Goal: Communication & Community: Answer question/provide support

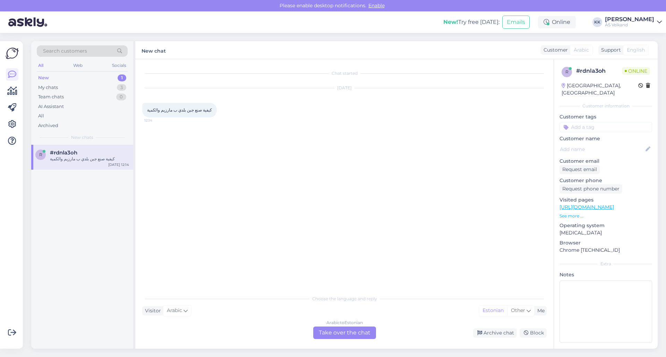
click at [357, 333] on div "Arabic to Estonian Take over the chat" at bounding box center [344, 333] width 63 height 12
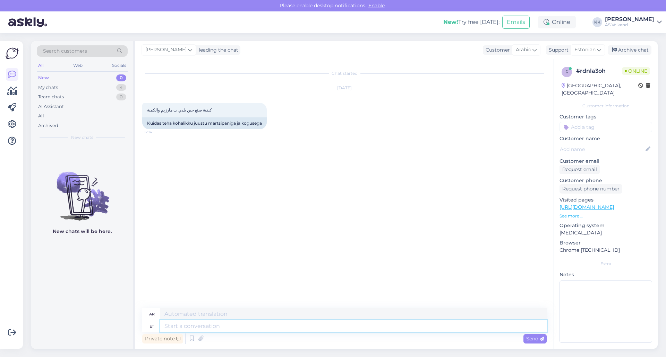
click at [315, 329] on textarea at bounding box center [353, 327] width 386 height 12
type textarea "Tere,"
type textarea "مرحبًا،"
type textarea "Tere, täps"
type textarea "مرحباً، نقطة."
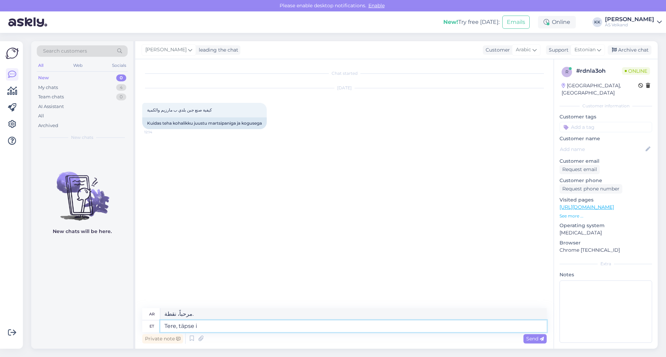
type textarea "Tere, täpse in"
type textarea "مرحبا، دقيقة."
type textarea "Tere, täpse info s"
type textarea "مرحبا، معلومات دقيقة"
type textarea "Tere, täpse"
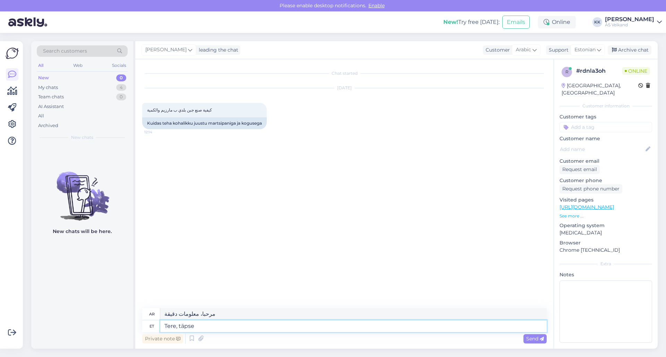
type textarea "مرحبا، دقيقة."
type textarea "Tere, täpset in"
type textarea "مرحبا، بالضبط"
type textarea "Tere, täpset infformatsiooni t"
type textarea "مرحبا، معلومات دقيقة"
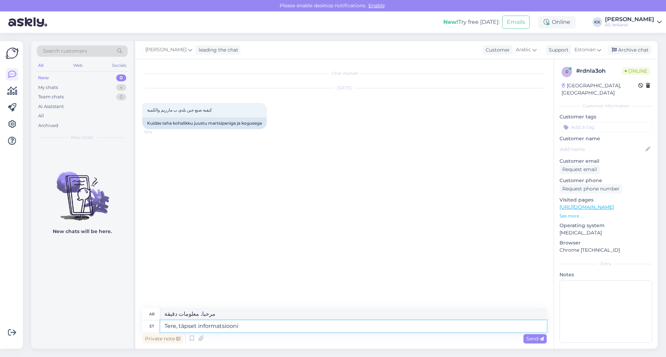
type textarea "Tere, täpset informatsiooni s"
type textarea "مرحبا، معلومات مفصلة"
type textarea "Tere, täpset informatsiooni saate"
type textarea "مرحباً، يمكنك الحصول على معلومات مفصلة"
type textarea "Tere, täpset informatsiooni saate küsida arendusjuhi [PERSON_NAME] käest, tma"
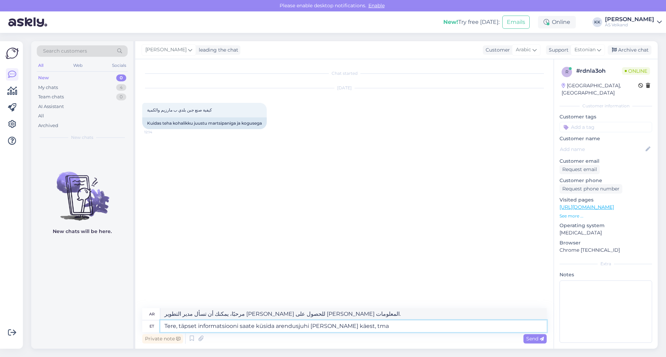
type textarea "مرحبًا، يمكنك أن تسأل مدير التطوير كريستي للحصول [PERSON_NAME] المعلومات."
type textarea "Tere, täpset informatsiooni saate küsida arendusjuhi [PERSON_NAME] käest, tma"
type textarea "مرحبًا، يمكنك أن تسأل مديرة التطوير [PERSON_NAME] للحصول على [PERSON_NAME] المع…"
type textarea "Tere, täpset informatsiooni saate küsida arendusjuhi [PERSON_NAME] käest, tm"
type textarea "مرحبًا، يمكنك أن تطلب من مدير التطوير معلومات أكثر تفصيلاً."
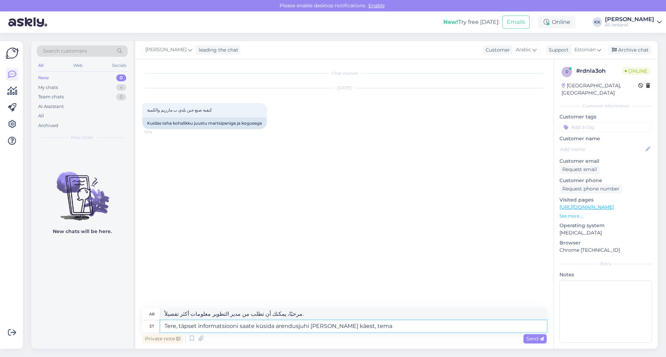
type textarea "Tere, täpset informatsiooni saate küsida arendusjuhi [PERSON_NAME] käest, tema"
type textarea "مرحبًا، يمكنك أن تسأل مديرة التطوير [PERSON_NAME] للحصول على [PERSON_NAME] المع…"
type textarea "Tere, täpset informatsiooni saate küsida arendusjuhi [PERSON_NAME] käest, tema …"
type textarea "مرحبًا، يمكنك الاستفسار من مديرة التطوير [PERSON_NAME] للحصول على [PERSON_NAME]…"
type textarea "Tere, täpset informatsiooni saate küsida arendusjuhi [PERSON_NAME] käest, tema …"
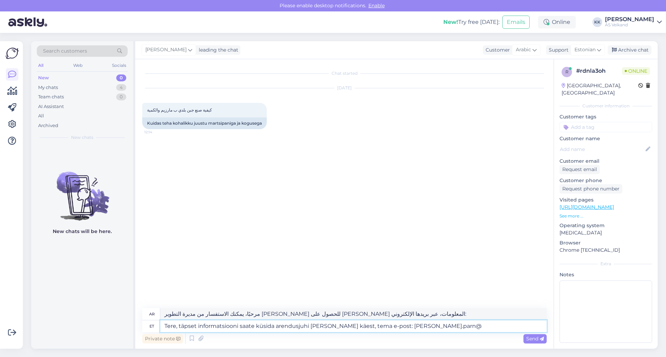
type textarea "مرحبًا، يمكنك سؤال مديرة التطوير [PERSON_NAME] للحصول على [PERSON_NAME] المعلوم…"
type textarea "Tere, täpset informatsiooni saate küsida arendusjuhi [PERSON_NAME] käest, tema …"
type textarea "مرحبًا، يمكنك الاستفسار من مديرة التطوير [PERSON_NAME] للحصول على [PERSON_NAME]…"
